Goal: Task Accomplishment & Management: Use online tool/utility

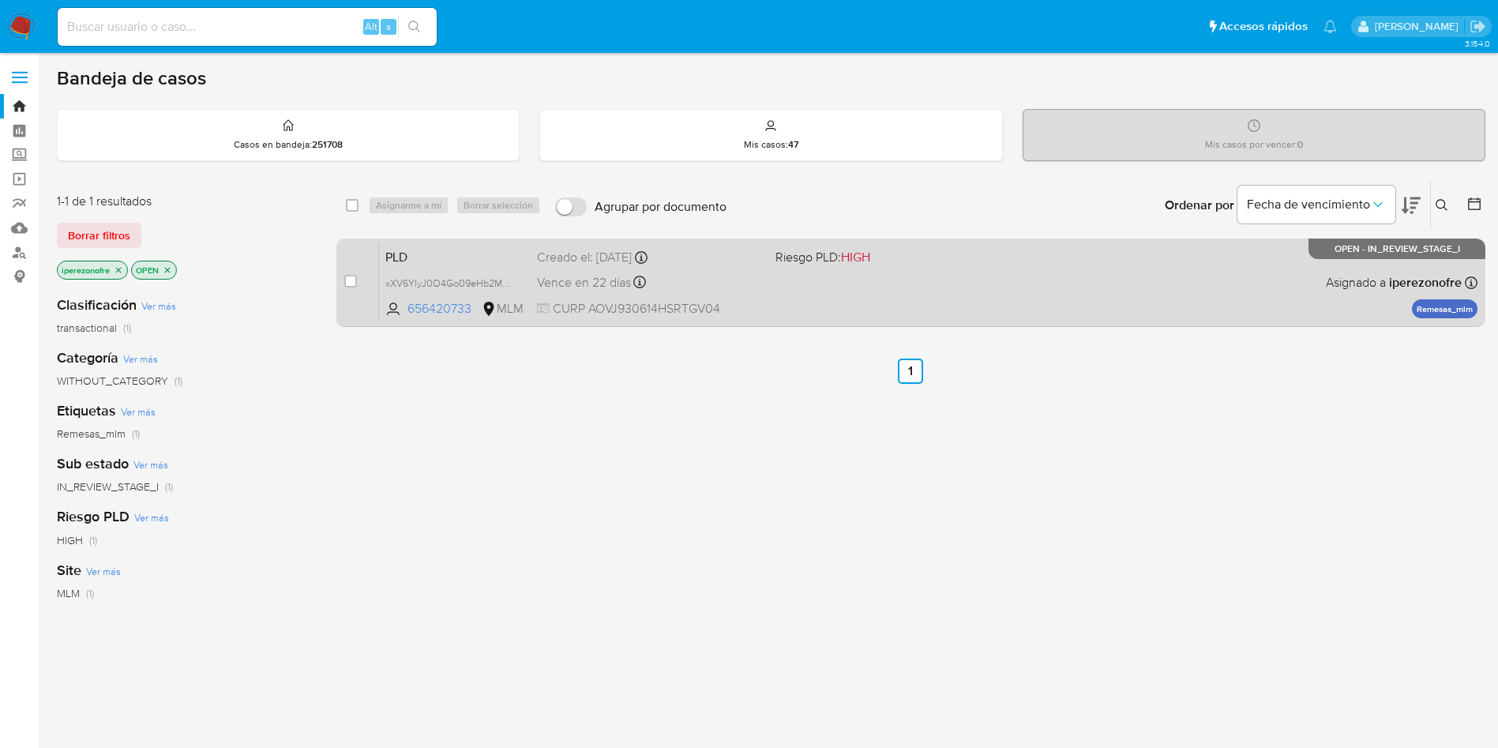
click at [611, 300] on span "CURP AOVJ930614HSRTGV04" at bounding box center [650, 308] width 226 height 17
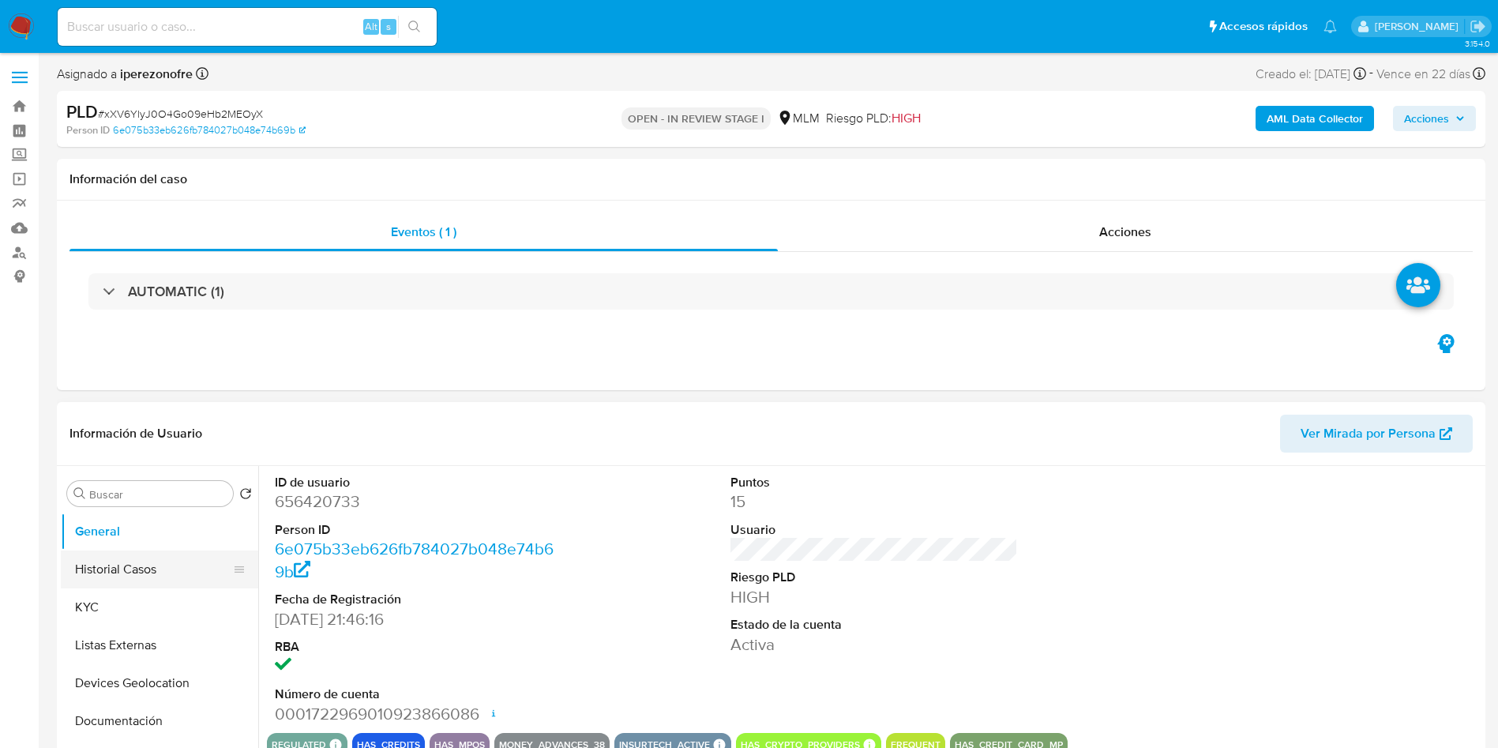
click at [136, 573] on button "Historial Casos" at bounding box center [153, 570] width 185 height 38
select select "10"
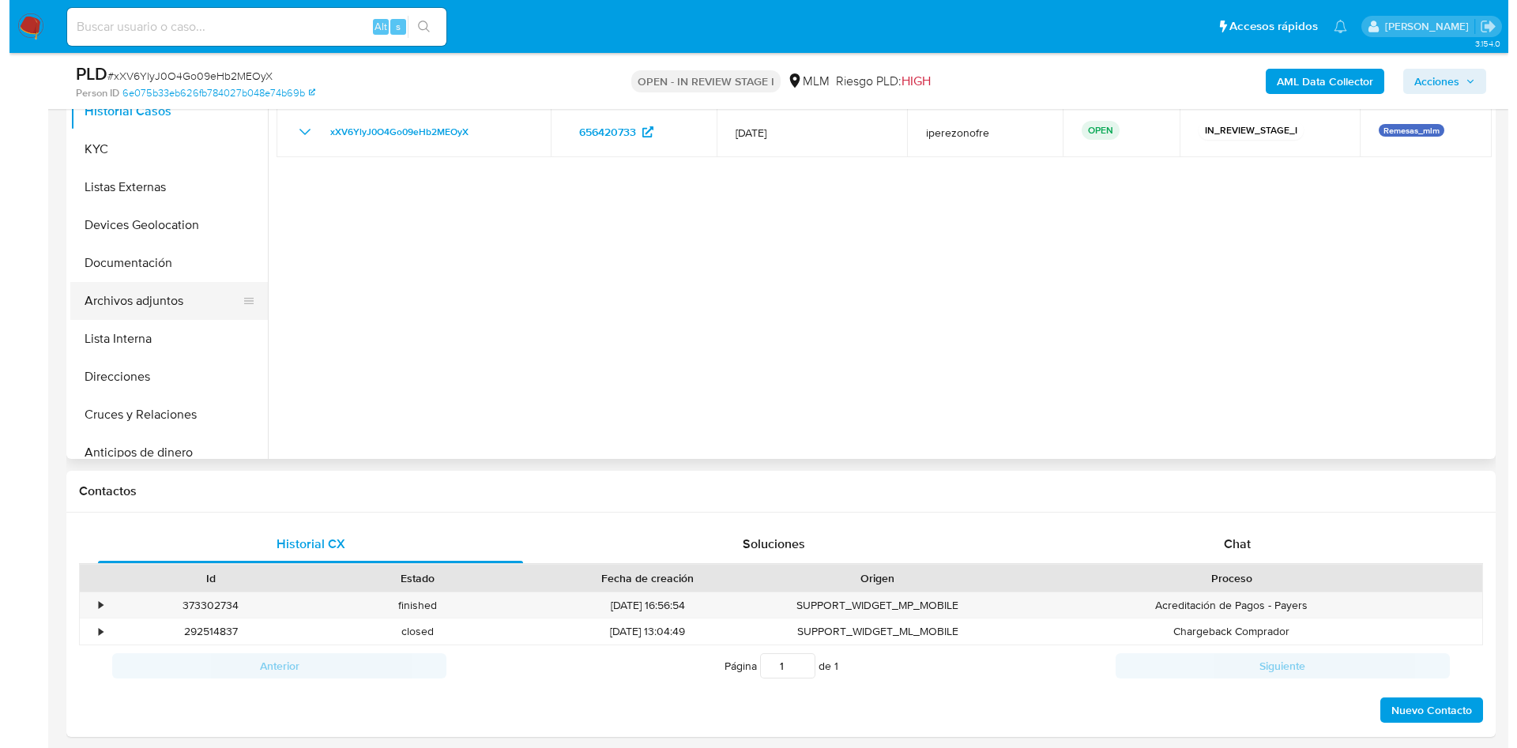
scroll to position [118, 0]
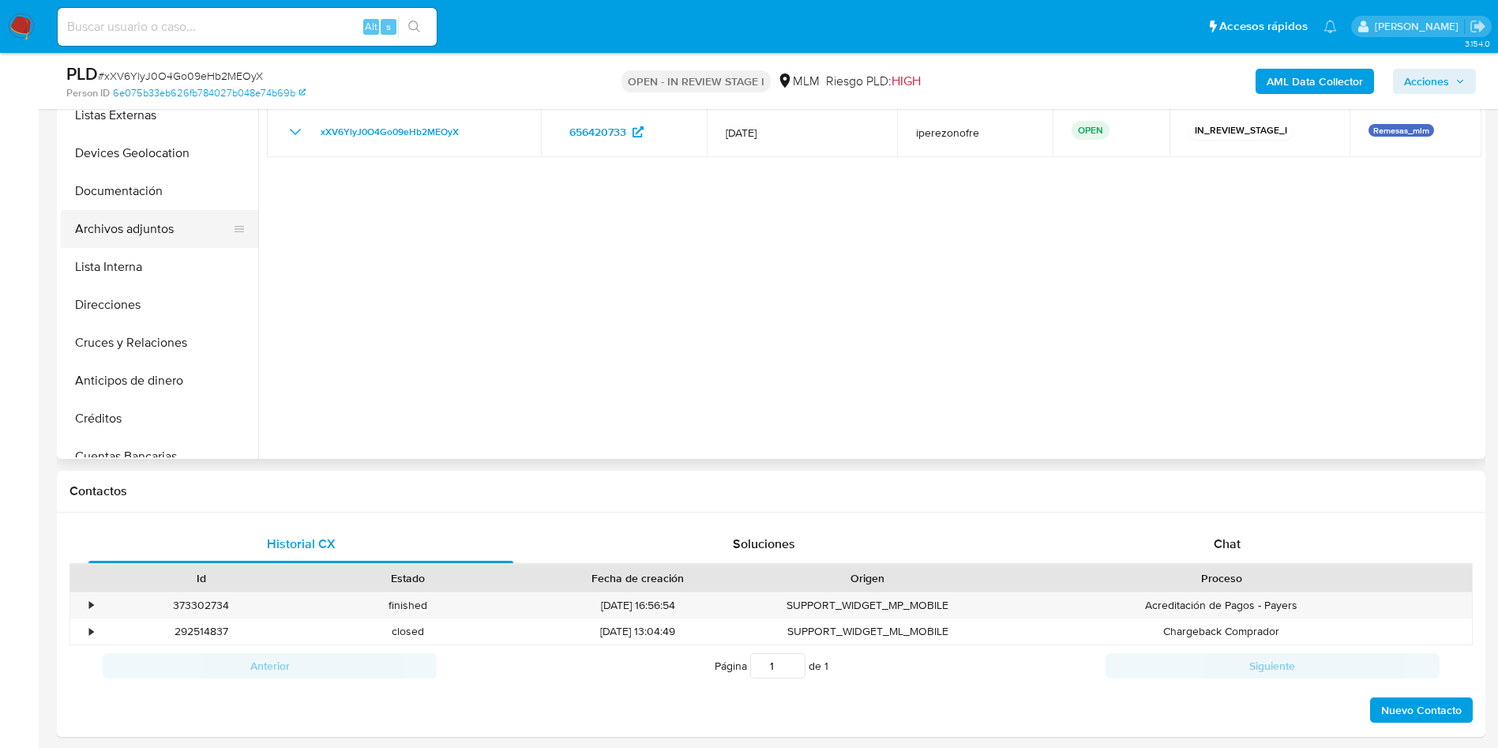
click at [112, 240] on button "Archivos adjuntos" at bounding box center [153, 229] width 185 height 38
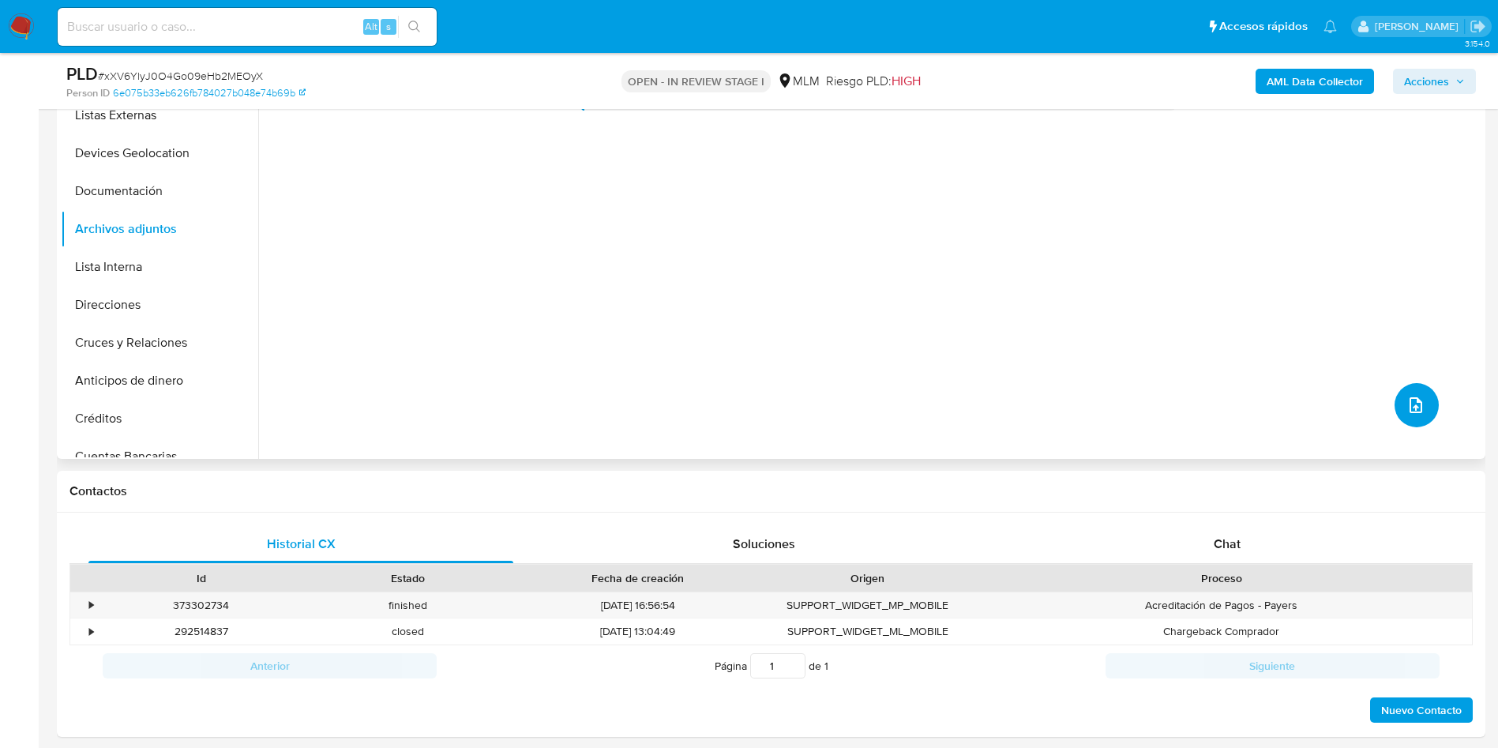
click at [1414, 401] on icon "upload-file" at bounding box center [1416, 405] width 19 height 19
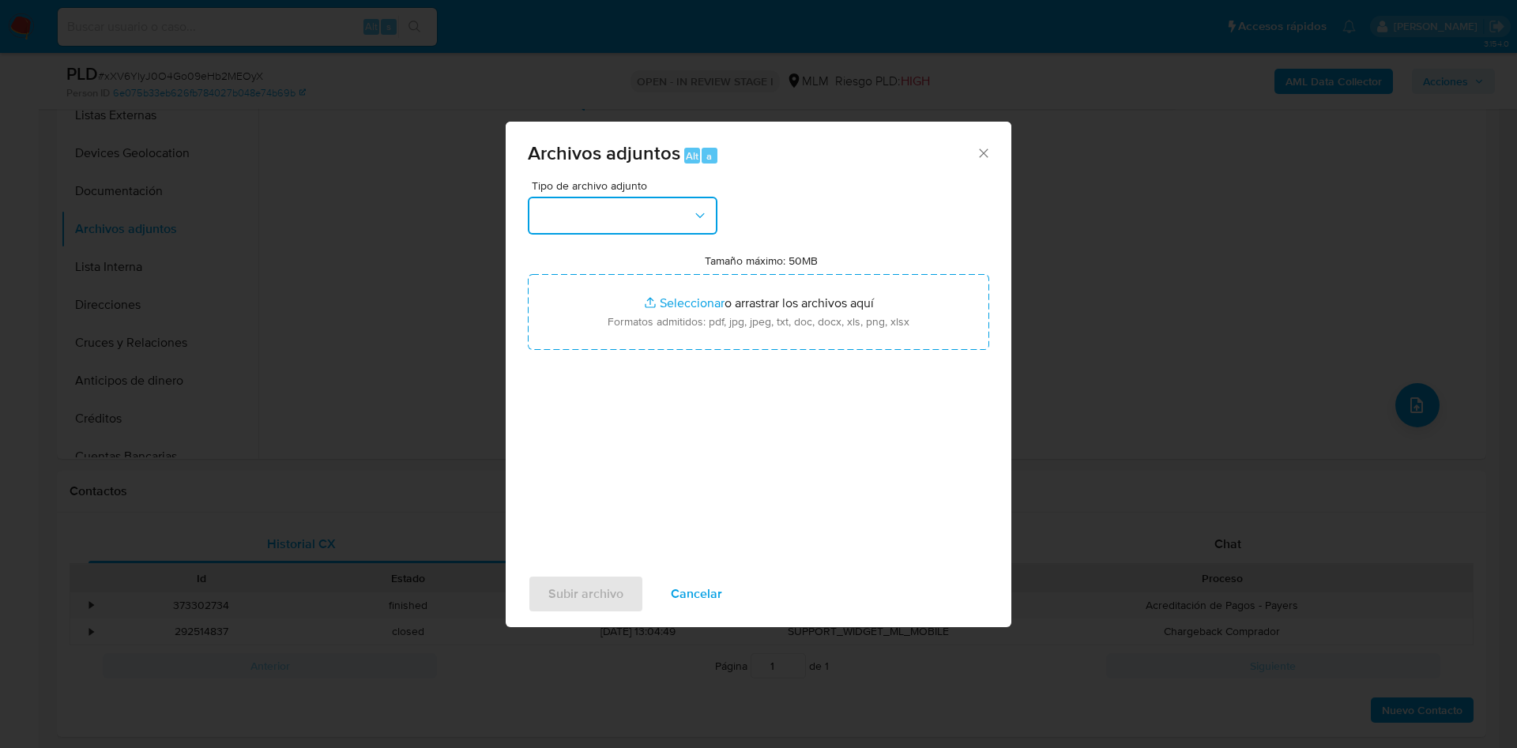
click at [656, 216] on button "button" at bounding box center [623, 216] width 190 height 38
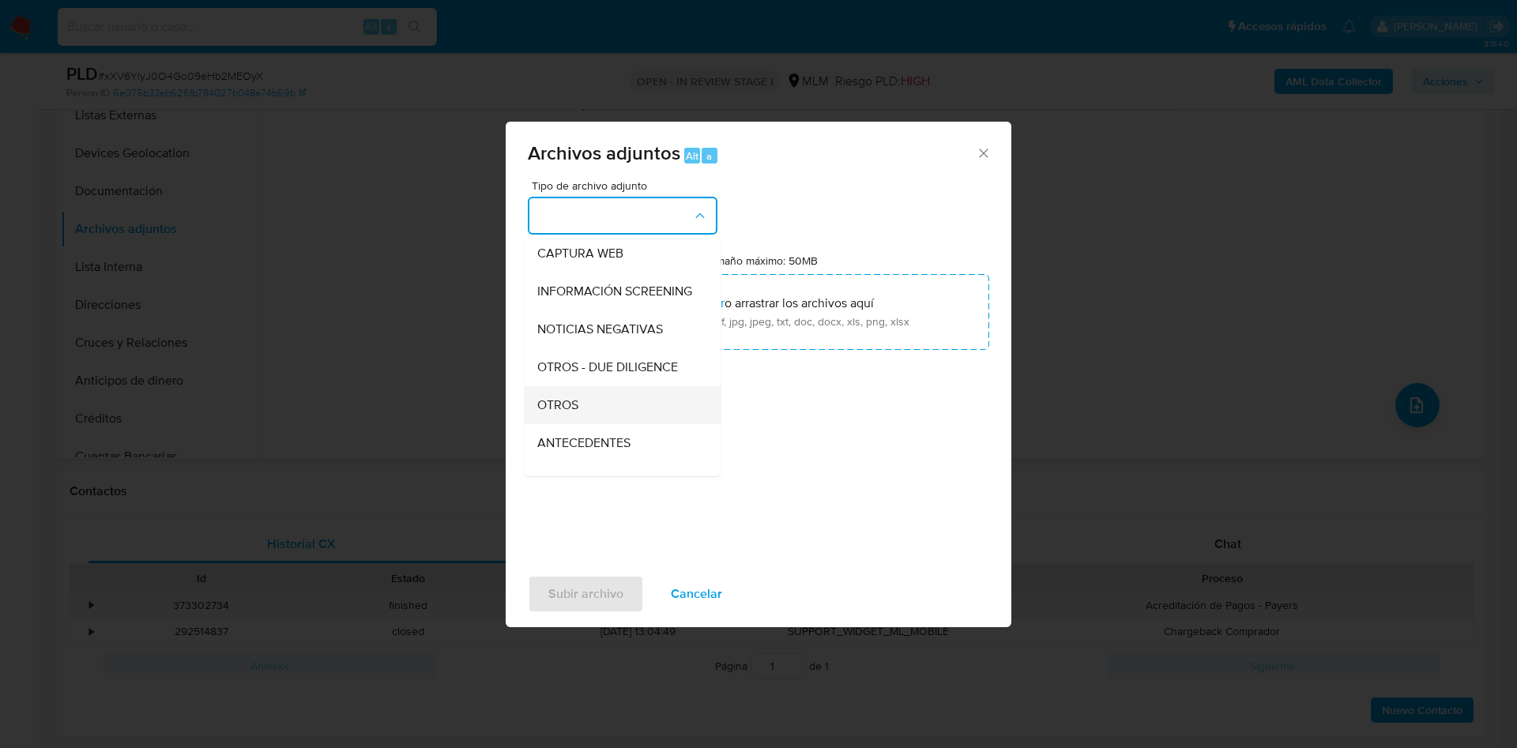
click at [579, 413] on div "OTROS" at bounding box center [617, 405] width 161 height 38
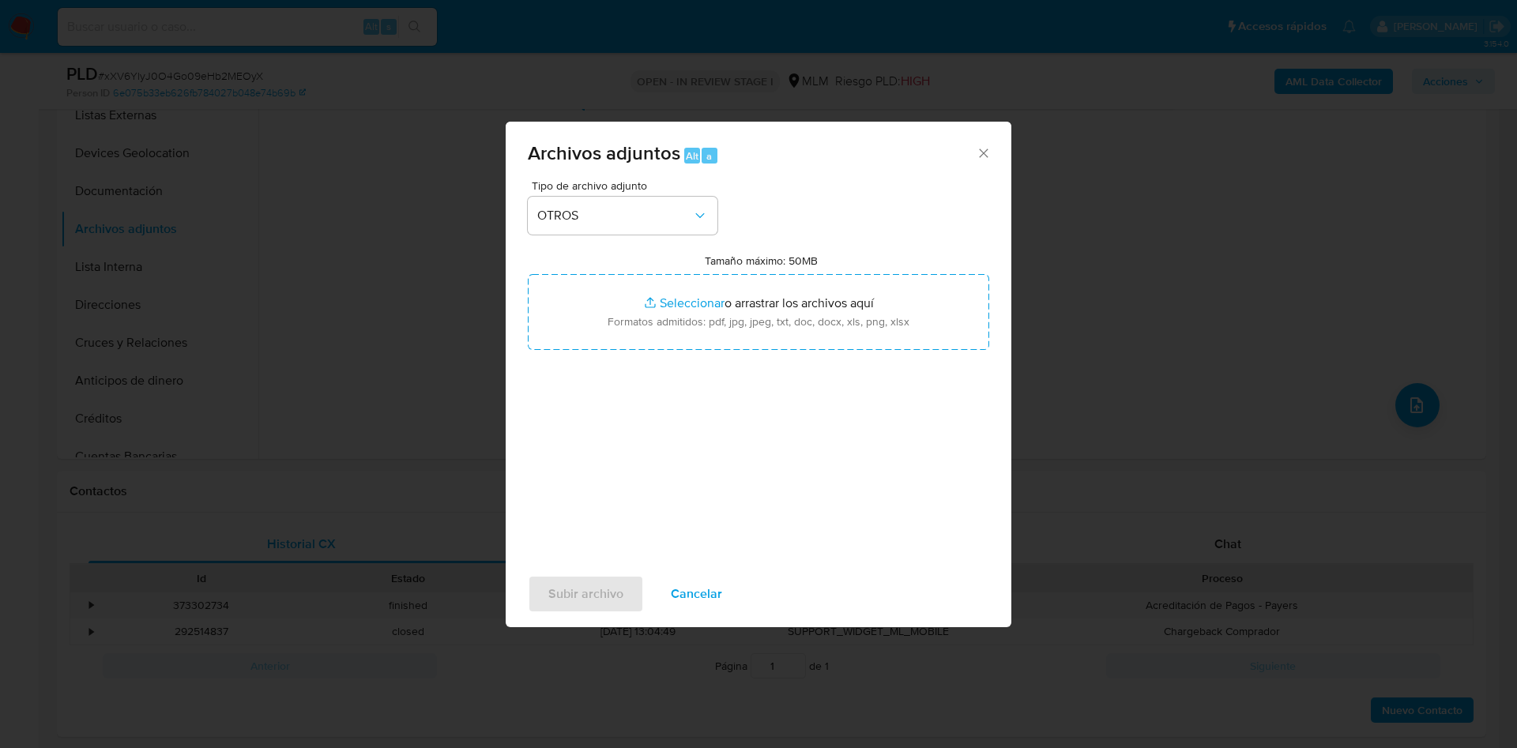
click at [725, 540] on div "Tipo de archivo adjunto OTROS Tamaño máximo: 50MB Seleccionar archivos Seleccio…" at bounding box center [758, 366] width 461 height 373
click at [576, 590] on span "Subir archivo" at bounding box center [585, 594] width 75 height 35
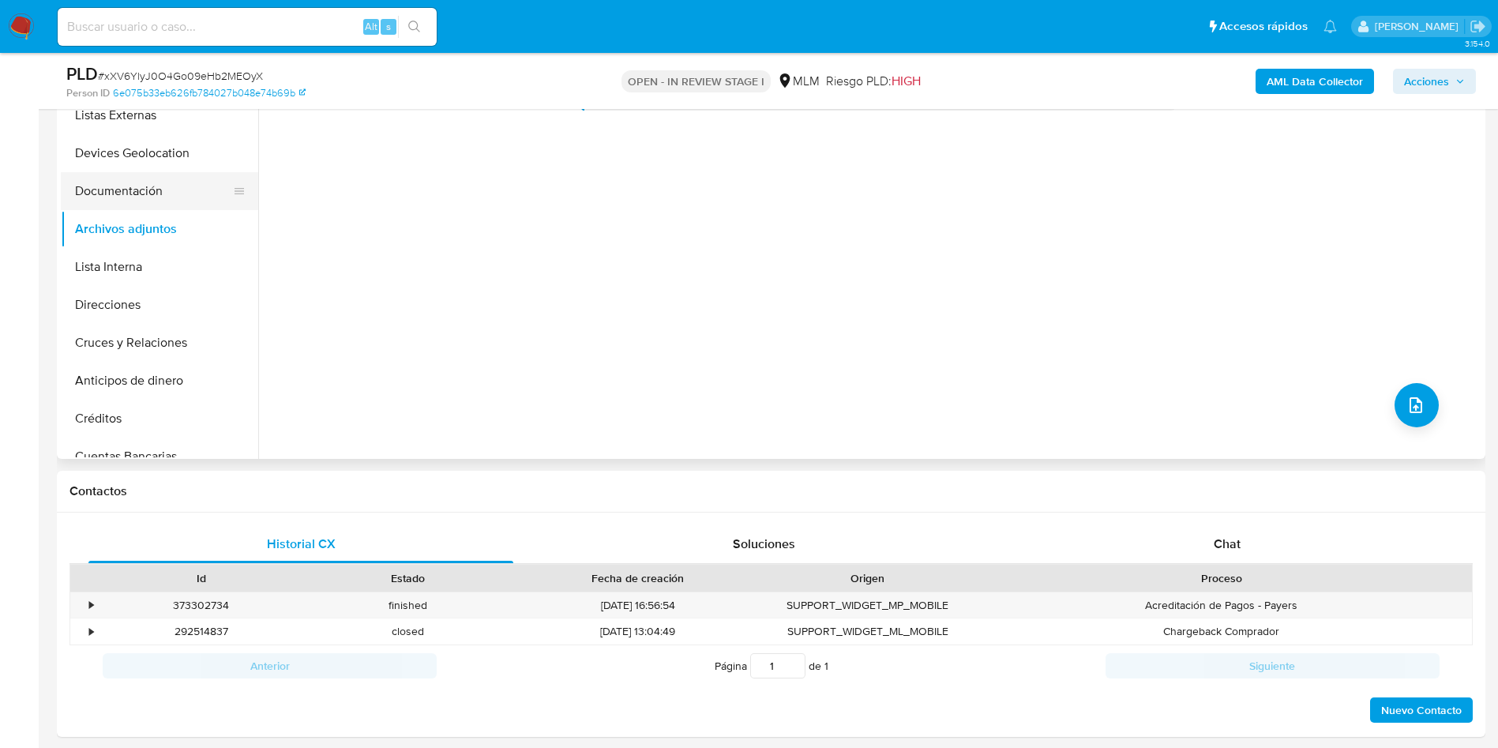
click at [122, 193] on button "Documentación" at bounding box center [153, 191] width 185 height 38
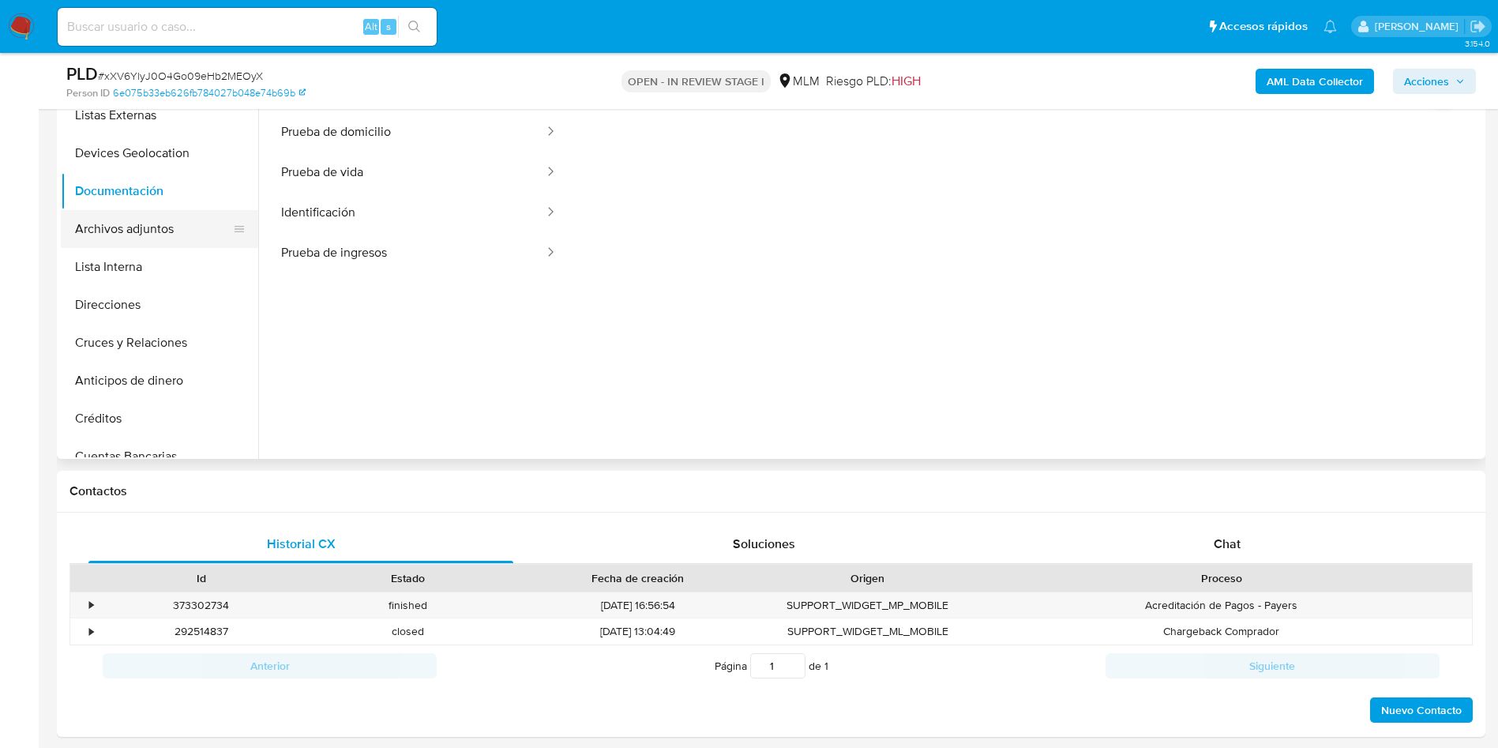
click at [135, 239] on button "Archivos adjuntos" at bounding box center [153, 229] width 185 height 38
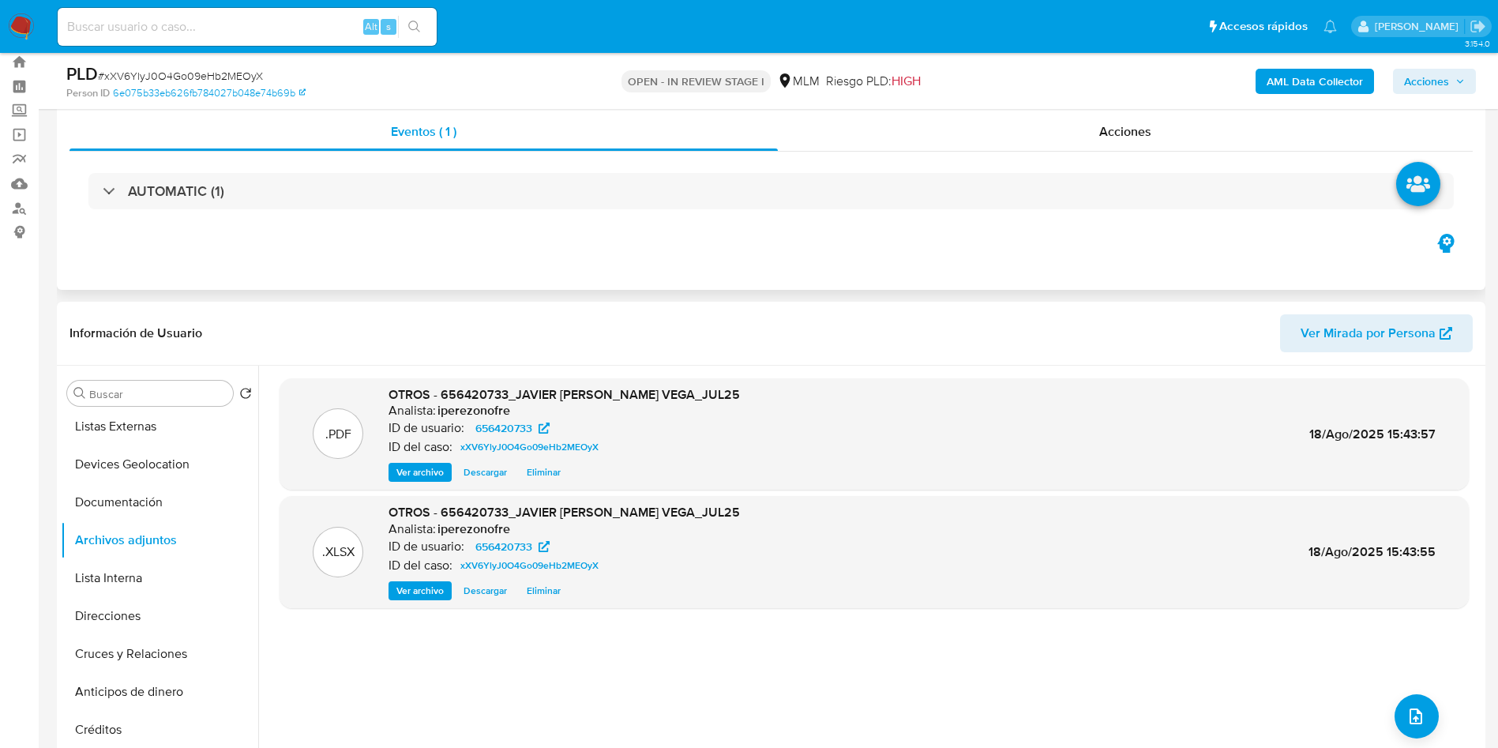
scroll to position [0, 0]
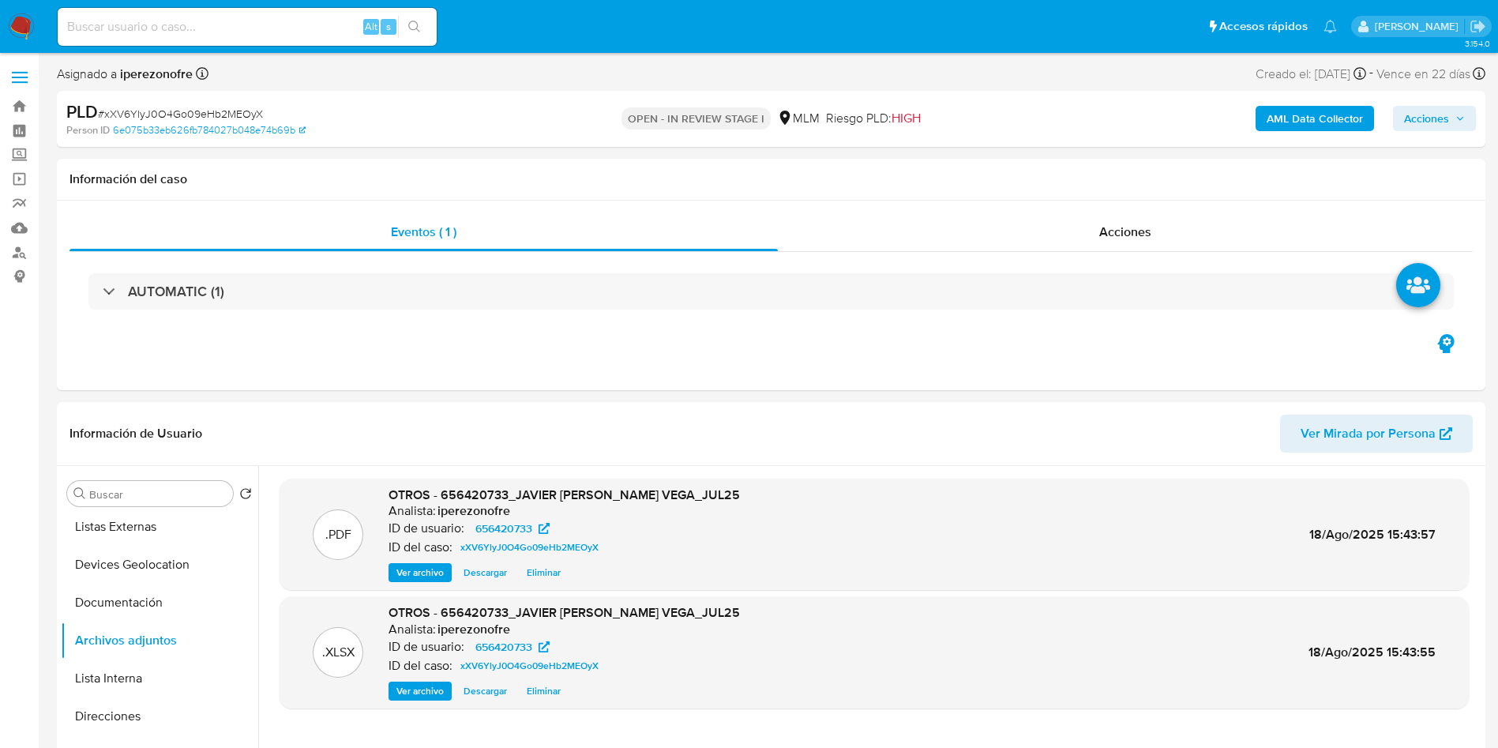
click at [1450, 111] on span "Acciones" at bounding box center [1434, 118] width 61 height 22
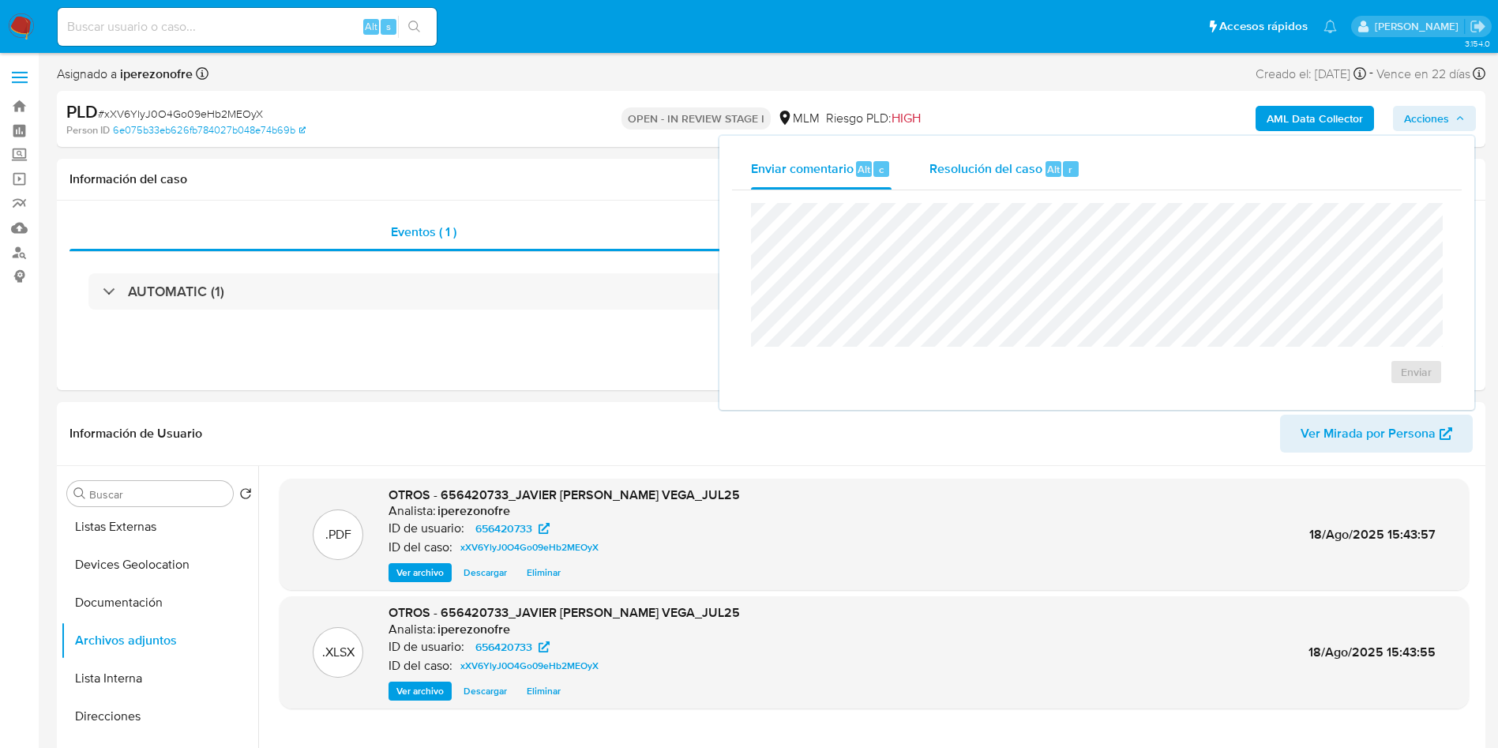
click at [967, 171] on span "Resolución del caso" at bounding box center [986, 169] width 113 height 18
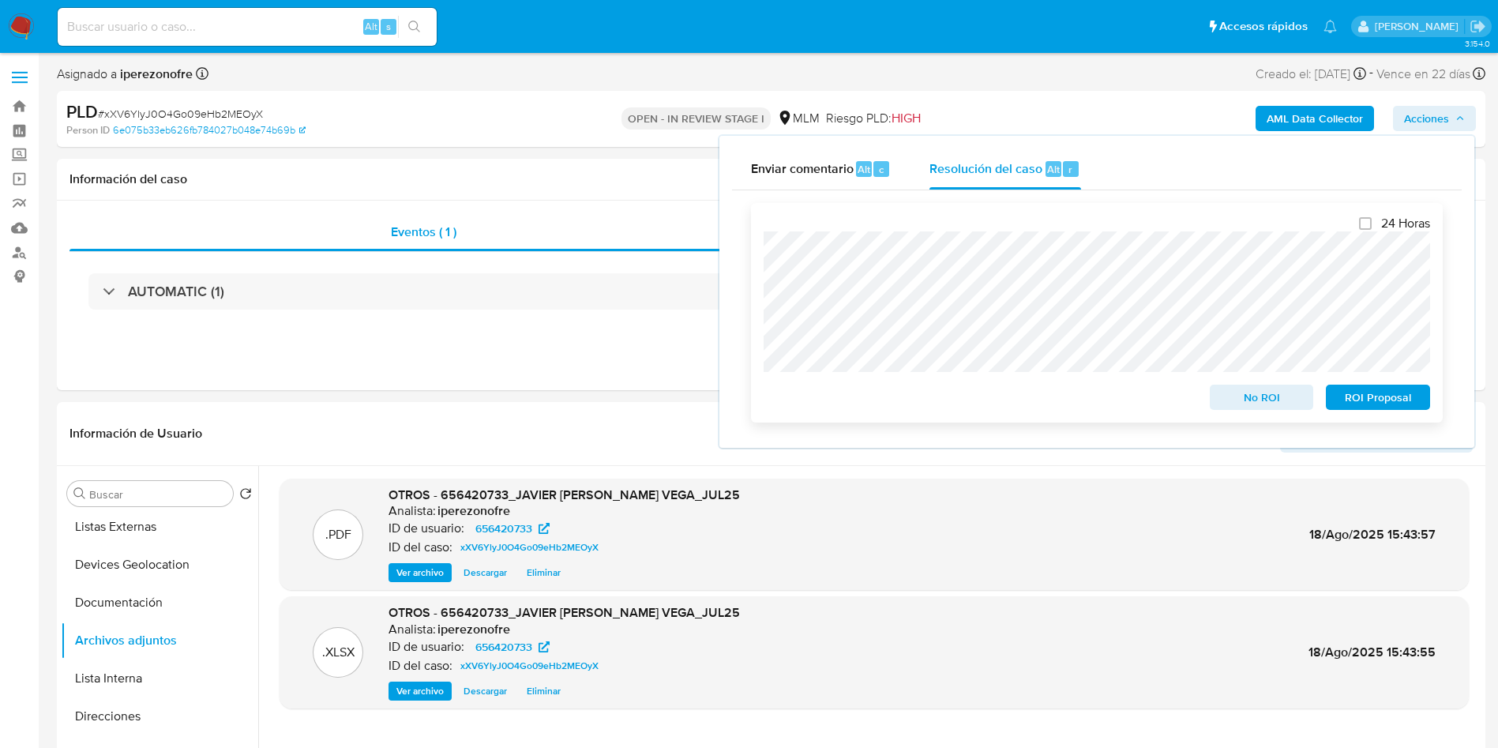
click at [1408, 393] on span "ROI Proposal" at bounding box center [1378, 397] width 82 height 22
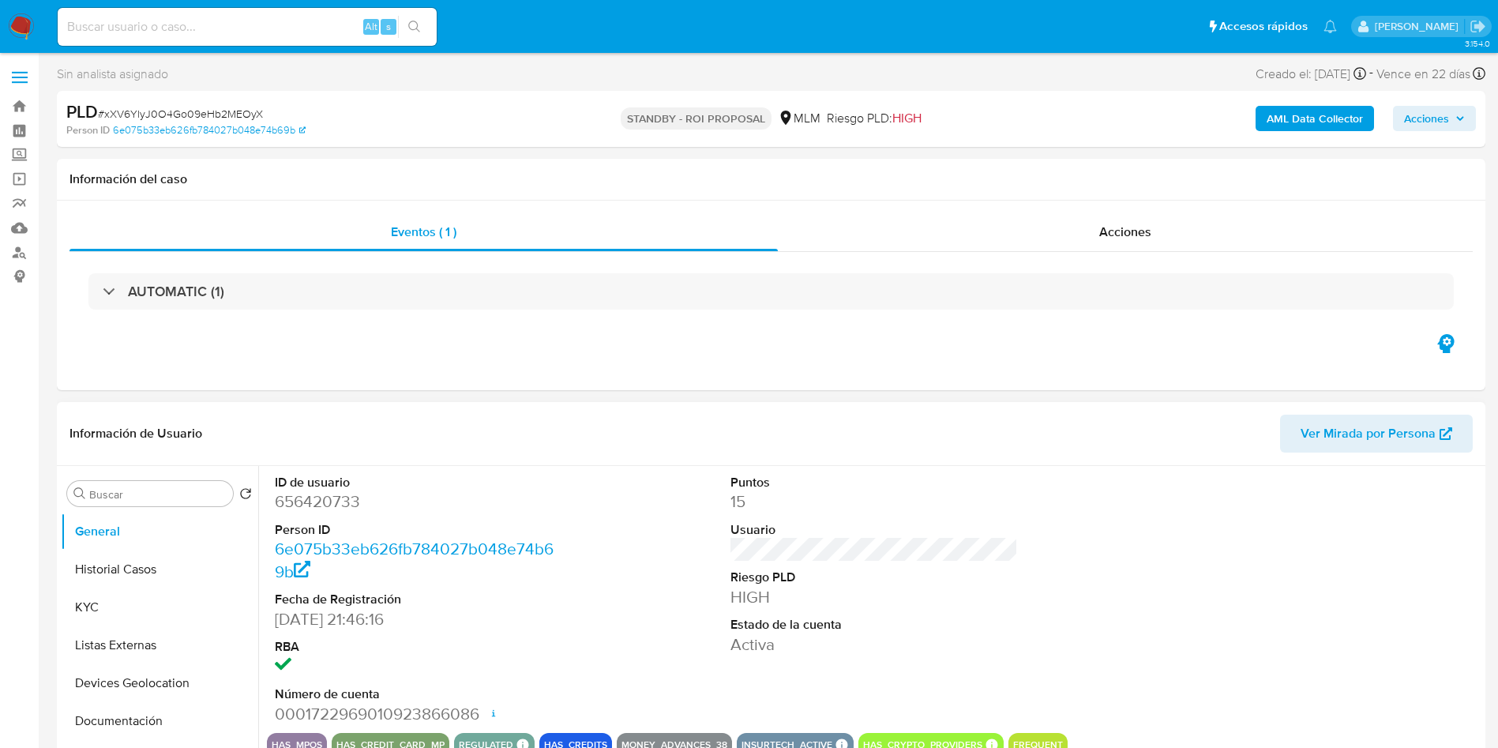
select select "10"
click at [115, 566] on button "Historial Casos" at bounding box center [153, 570] width 185 height 38
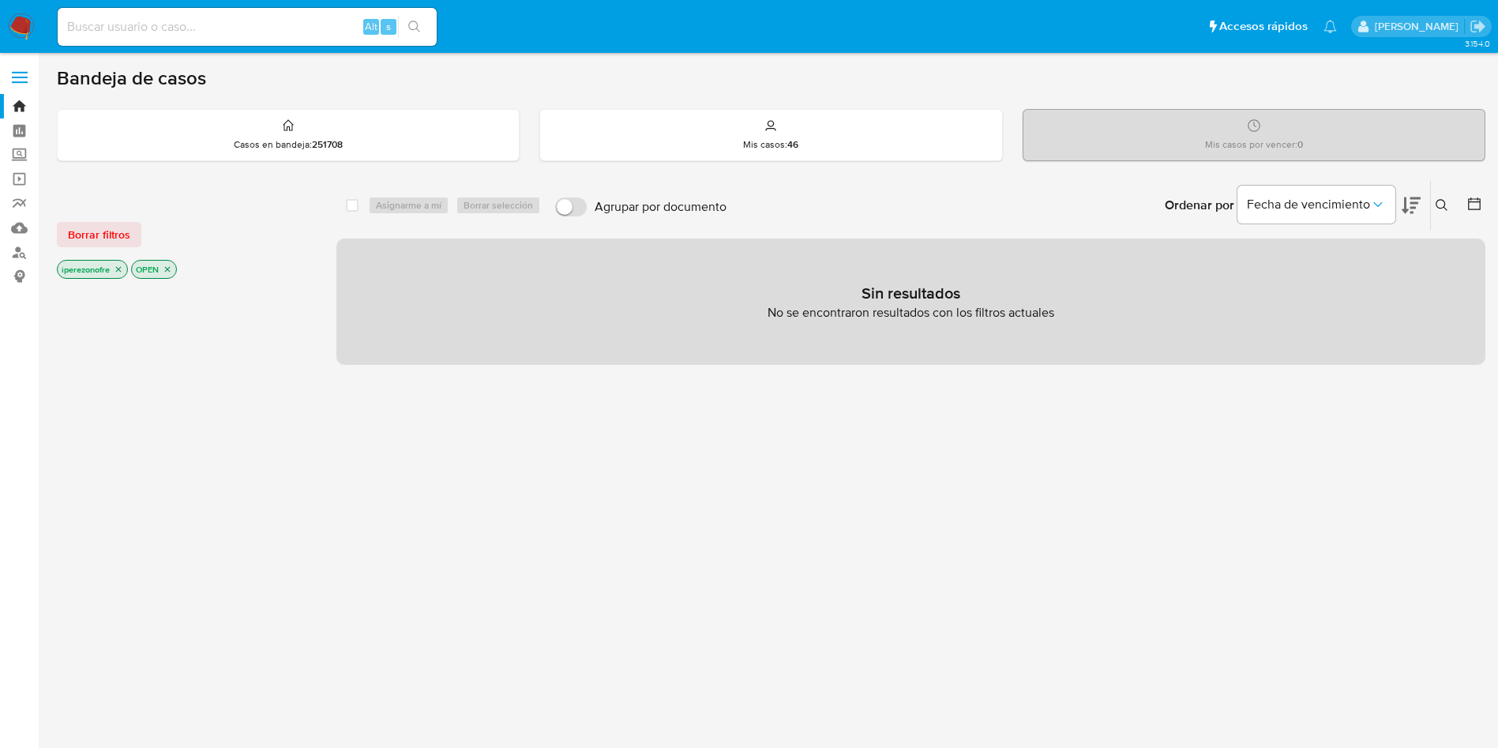
click at [23, 28] on img at bounding box center [21, 26] width 27 height 27
